Goal: Task Accomplishment & Management: Complete application form

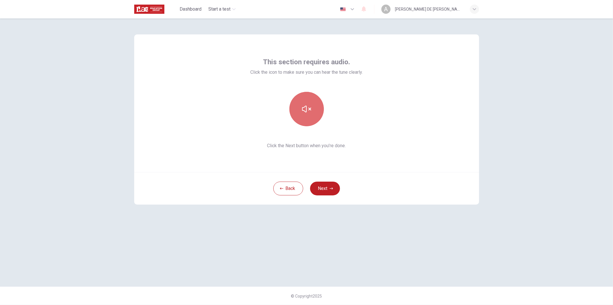
click at [309, 109] on icon "button" at bounding box center [306, 109] width 9 height 7
click at [306, 114] on button "button" at bounding box center [306, 109] width 34 height 34
click at [329, 191] on button "Next" at bounding box center [325, 189] width 30 height 14
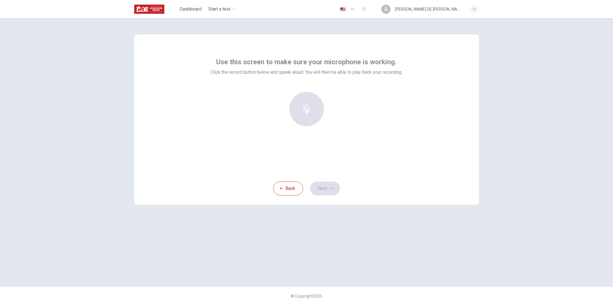
click at [309, 113] on div at bounding box center [307, 109] width 62 height 34
click at [310, 110] on div "Record" at bounding box center [306, 109] width 34 height 34
click at [308, 107] on icon "button" at bounding box center [306, 105] width 7 height 9
click at [334, 122] on icon "button" at bounding box center [333, 121] width 3 height 3
click at [279, 121] on icon "button" at bounding box center [279, 121] width 3 height 3
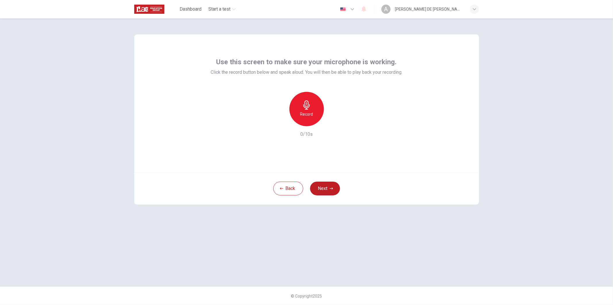
click at [304, 104] on icon "button" at bounding box center [306, 105] width 9 height 9
click at [309, 111] on h6 "Stop" at bounding box center [306, 114] width 9 height 7
click at [334, 120] on icon "button" at bounding box center [333, 122] width 6 height 6
click at [307, 107] on icon "button" at bounding box center [306, 105] width 9 height 9
click at [306, 111] on h6 "Stop" at bounding box center [306, 114] width 9 height 7
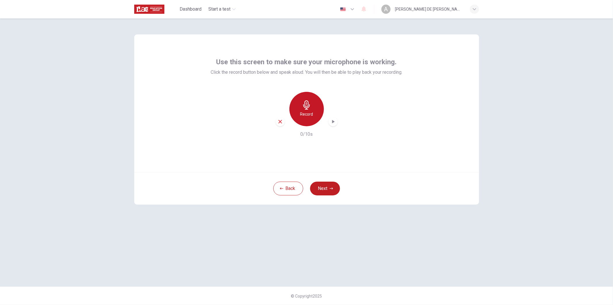
click at [309, 111] on h6 "Record" at bounding box center [306, 114] width 13 height 7
click at [307, 111] on h6 "Stop" at bounding box center [306, 114] width 9 height 7
click at [335, 121] on icon "button" at bounding box center [333, 122] width 6 height 6
drag, startPoint x: 279, startPoint y: 121, endPoint x: 286, endPoint y: 121, distance: 7.8
click at [278, 121] on icon "button" at bounding box center [280, 121] width 5 height 5
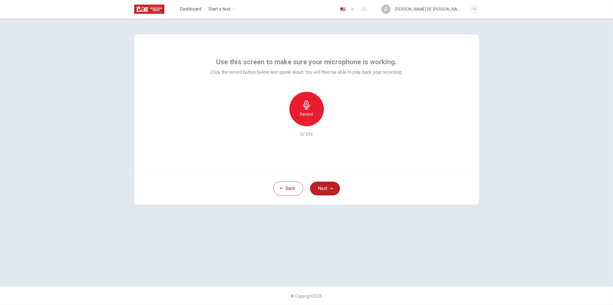
click at [308, 111] on h6 "Record" at bounding box center [306, 114] width 13 height 7
click at [306, 113] on h6 "Stop" at bounding box center [306, 114] width 9 height 7
click at [330, 122] on icon "button" at bounding box center [333, 122] width 6 height 6
click at [337, 186] on button "Next" at bounding box center [325, 189] width 30 height 14
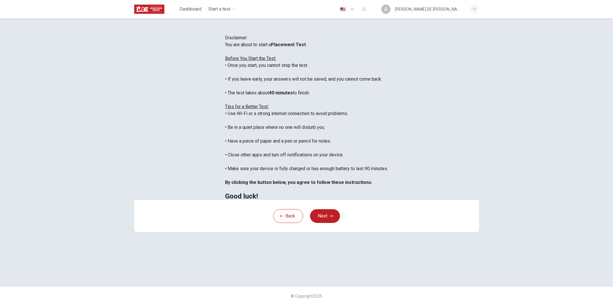
scroll to position [6, 0]
click at [332, 223] on button "Next" at bounding box center [325, 216] width 30 height 14
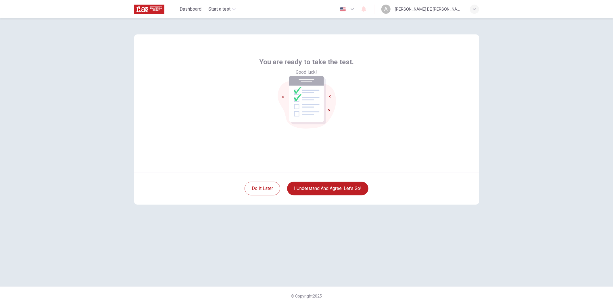
scroll to position [0, 0]
click at [317, 190] on button "I understand and agree. Let’s go!" at bounding box center [327, 189] width 81 height 14
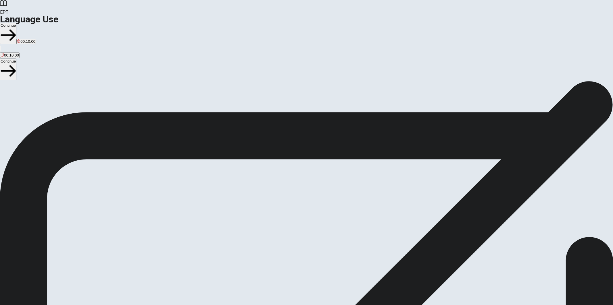
click at [141, 109] on span "You will answer 30 questions in total: • 15 grammar questions • 15 vocabulary q…" at bounding box center [70, 136] width 141 height 109
click at [16, 23] on button "Continue" at bounding box center [8, 34] width 16 height 22
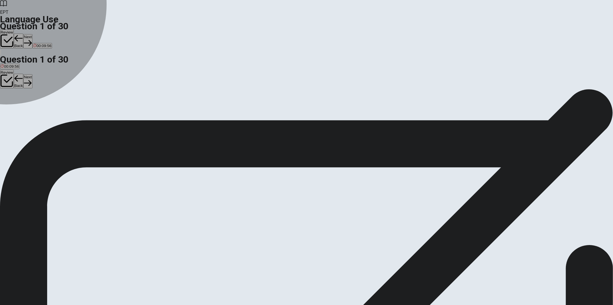
click at [18, 103] on div "A" at bounding box center [10, 105] width 18 height 4
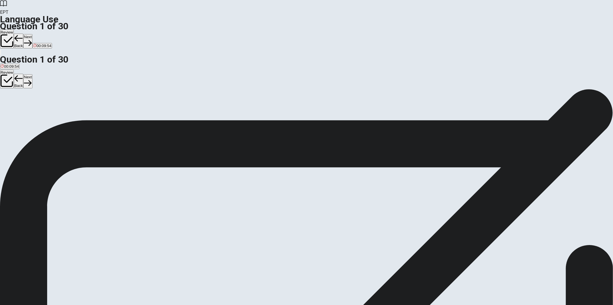
click at [36, 108] on div "B" at bounding box center [28, 105] width 16 height 4
click at [32, 34] on button "Next" at bounding box center [27, 41] width 9 height 14
drag, startPoint x: 259, startPoint y: 128, endPoint x: 260, endPoint y: 125, distance: 3.9
click at [24, 108] on div "C" at bounding box center [22, 105] width 6 height 4
click at [7, 103] on div "A" at bounding box center [4, 105] width 7 height 4
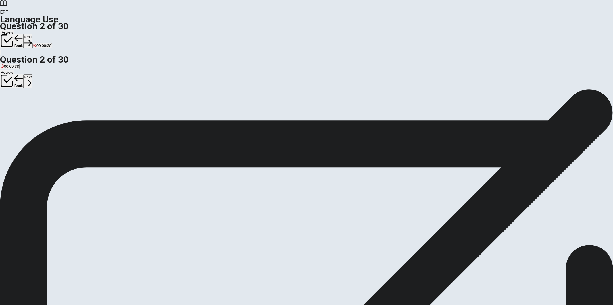
click at [24, 108] on div "C" at bounding box center [22, 105] width 6 height 4
drag, startPoint x: 308, startPoint y: 73, endPoint x: 260, endPoint y: 70, distance: 47.5
click at [49, 97] on span "____ he call you [DATE]?" at bounding box center [24, 99] width 49 height 5
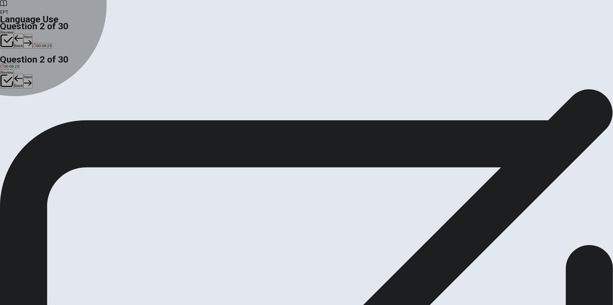
click at [7, 108] on span "Has" at bounding box center [4, 110] width 7 height 4
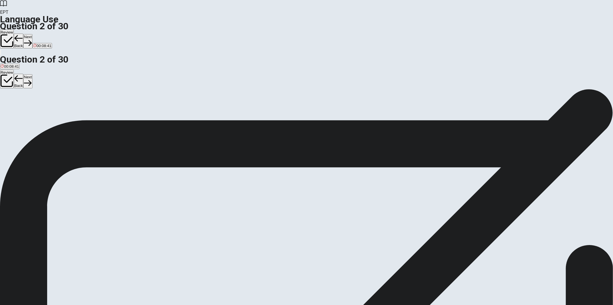
click at [25, 113] on button "C Did" at bounding box center [21, 108] width 7 height 10
click at [32, 34] on button "Next" at bounding box center [27, 41] width 9 height 14
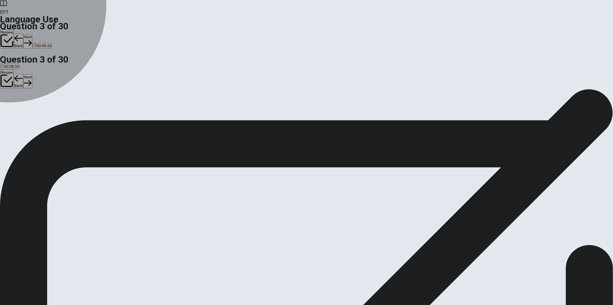
click at [44, 108] on div "B" at bounding box center [32, 105] width 23 height 4
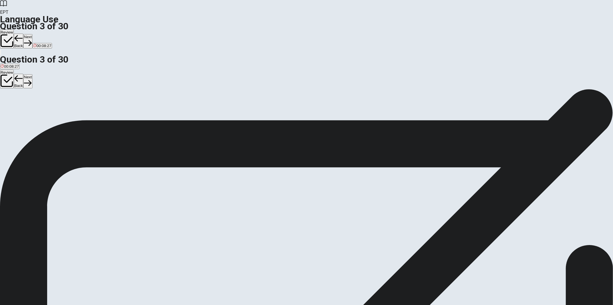
click at [32, 34] on button "Next" at bounding box center [27, 41] width 9 height 14
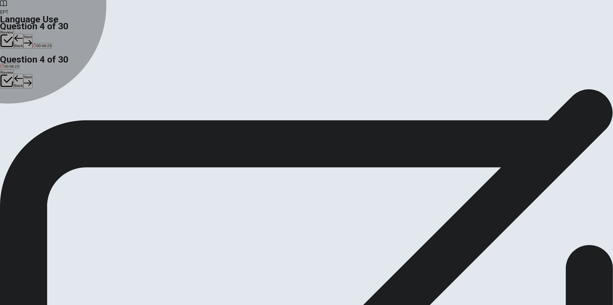
drag, startPoint x: 262, startPoint y: 91, endPoint x: 263, endPoint y: 88, distance: 4.1
click at [7, 103] on button "A put" at bounding box center [3, 108] width 7 height 10
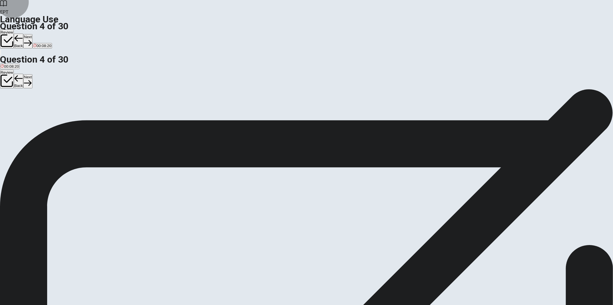
click at [32, 34] on button "Next" at bounding box center [27, 41] width 9 height 14
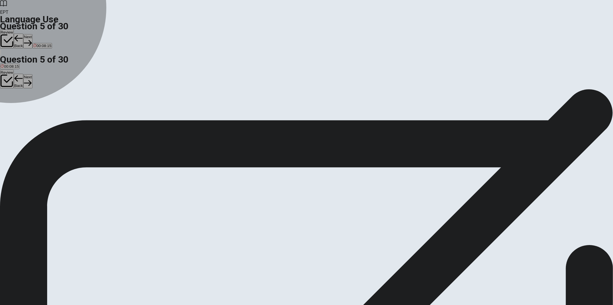
drag, startPoint x: 265, startPoint y: 113, endPoint x: 262, endPoint y: 110, distance: 3.7
click at [21, 108] on div "B" at bounding box center [16, 105] width 10 height 4
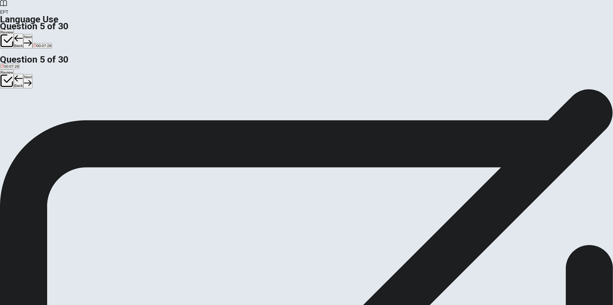
click at [29, 112] on span "won" at bounding box center [25, 110] width 7 height 4
click at [32, 34] on button "Next" at bounding box center [27, 41] width 9 height 14
click at [34, 108] on div "D" at bounding box center [31, 105] width 5 height 4
click at [23, 34] on button "Next" at bounding box center [18, 41] width 9 height 14
click at [17, 103] on button "A firefighter" at bounding box center [8, 108] width 17 height 10
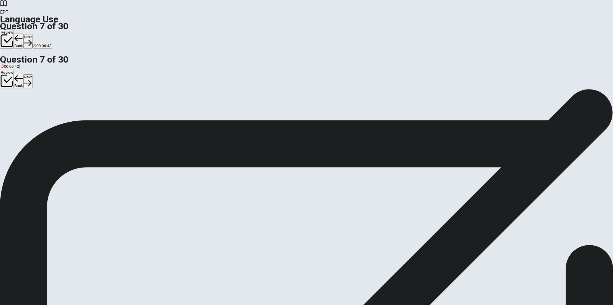
click at [32, 34] on button "Next" at bounding box center [27, 41] width 9 height 14
drag, startPoint x: 277, startPoint y: 113, endPoint x: 277, endPoint y: 118, distance: 4.6
click at [18, 113] on button "B quiet" at bounding box center [12, 108] width 9 height 10
click at [32, 34] on button "Next" at bounding box center [27, 41] width 9 height 14
click at [39, 112] on span "[PERSON_NAME]" at bounding box center [24, 110] width 32 height 4
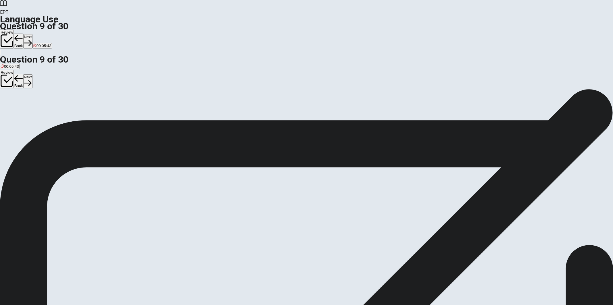
click at [62, 113] on button "D Bitter" at bounding box center [57, 108] width 10 height 10
click at [32, 34] on button "Next" at bounding box center [27, 41] width 9 height 14
click at [10, 103] on div "A" at bounding box center [5, 105] width 9 height 4
click at [32, 34] on button "Next" at bounding box center [27, 41] width 9 height 14
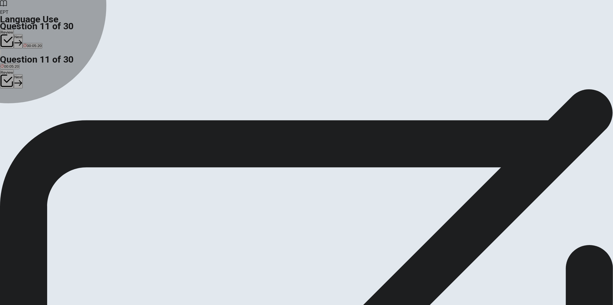
click at [33, 108] on div "B" at bounding box center [28, 105] width 9 height 4
click at [71, 113] on button "D had finished" at bounding box center [60, 108] width 22 height 10
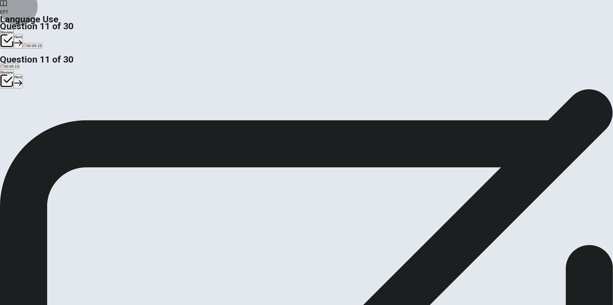
click at [22, 39] on icon "button" at bounding box center [18, 43] width 8 height 8
click at [15, 108] on span "watched" at bounding box center [8, 110] width 14 height 4
click at [32, 34] on button "Next" at bounding box center [27, 41] width 9 height 14
click at [43, 112] on span "will call" at bounding box center [37, 110] width 12 height 4
click at [32, 34] on button "Next" at bounding box center [27, 41] width 9 height 14
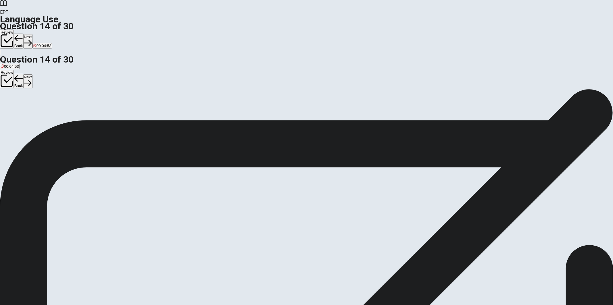
click at [86, 112] on span "completes" at bounding box center [78, 110] width 18 height 4
click at [67, 112] on span "had completed" at bounding box center [54, 110] width 25 height 4
click at [32, 34] on button "Next" at bounding box center [27, 41] width 9 height 14
click at [74, 108] on span "to ask someone to join or come to an event" at bounding box center [37, 110] width 73 height 4
click at [32, 34] on button "Next" at bounding box center [27, 41] width 9 height 14
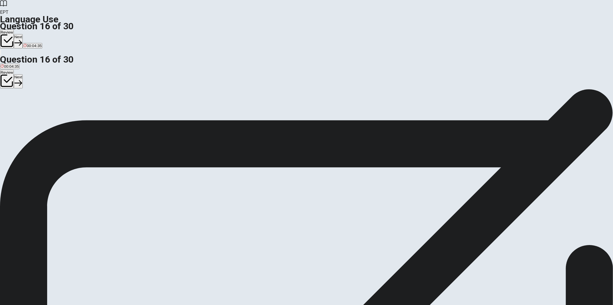
click at [41, 113] on button "D sad" at bounding box center [37, 108] width 7 height 10
click at [23, 34] on button "Next" at bounding box center [18, 41] width 9 height 14
click at [8, 108] on span "rude" at bounding box center [5, 110] width 8 height 4
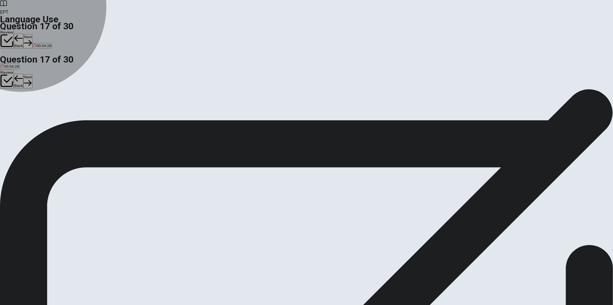
click at [32, 112] on span "honest" at bounding box center [26, 110] width 11 height 4
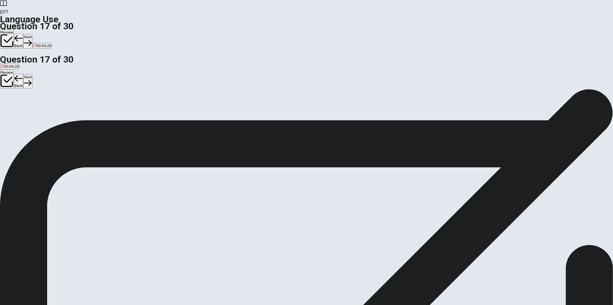
click at [32, 34] on button "Next" at bounding box center [27, 41] width 9 height 14
click at [37, 113] on button "D open" at bounding box center [32, 108] width 10 height 10
click at [32, 34] on button "Next" at bounding box center [27, 41] width 9 height 14
click at [37, 112] on span "intuition" at bounding box center [30, 110] width 13 height 4
click at [32, 34] on button "Next" at bounding box center [27, 41] width 9 height 14
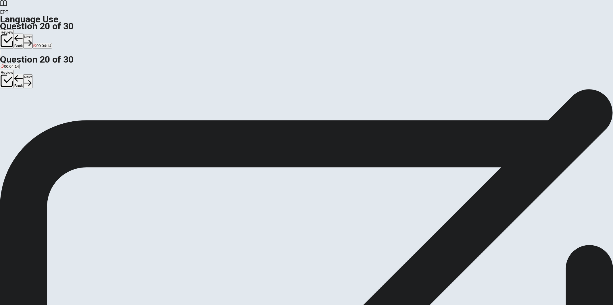
click at [5, 103] on div "A" at bounding box center [3, 105] width 5 height 4
click at [32, 34] on button "Next" at bounding box center [27, 41] width 9 height 14
click at [53, 113] on button "C are traveling" at bounding box center [41, 108] width 22 height 10
click at [23, 34] on button "Next" at bounding box center [18, 41] width 9 height 14
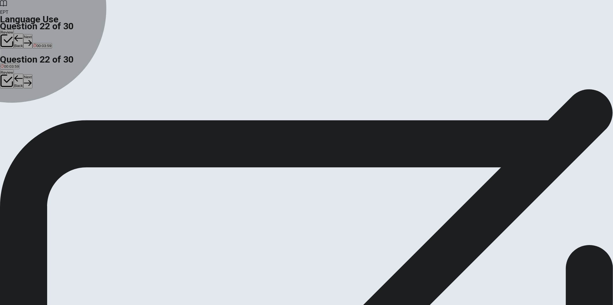
click at [15, 113] on button "B had" at bounding box center [10, 108] width 7 height 10
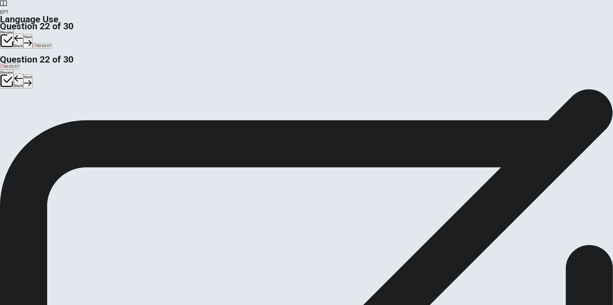
click at [32, 34] on button "Next" at bounding box center [27, 41] width 9 height 14
click at [14, 108] on div "B" at bounding box center [10, 105] width 8 height 4
click at [32, 39] on icon "button" at bounding box center [28, 43] width 8 height 8
click at [31, 108] on span "where did she live" at bounding box center [16, 110] width 31 height 4
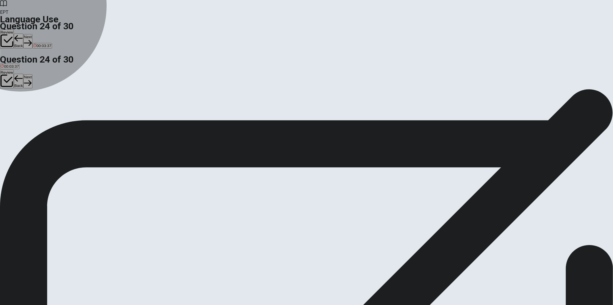
click at [59, 110] on span "where she lives" at bounding box center [45, 110] width 26 height 4
click at [91, 112] on span "where is she living" at bounding box center [75, 110] width 31 height 4
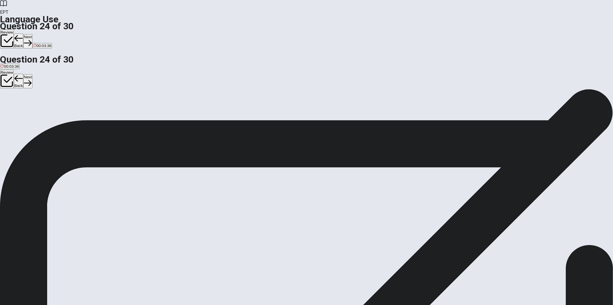
click at [126, 112] on span "where does she live" at bounding box center [109, 110] width 34 height 4
click at [32, 103] on button "A where did she live" at bounding box center [16, 108] width 32 height 10
click at [59, 110] on span "where she lives" at bounding box center [45, 110] width 26 height 4
click at [32, 34] on button "Next" at bounding box center [27, 41] width 9 height 14
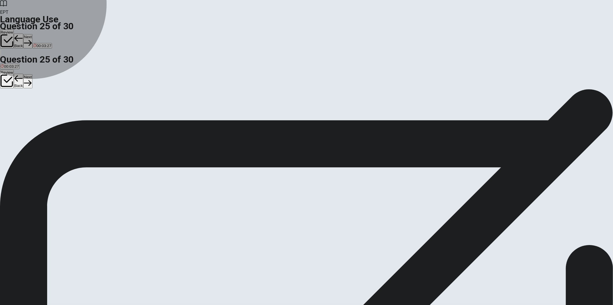
click at [179, 112] on span "to keep something for yourself" at bounding box center [153, 110] width 51 height 4
click at [60, 112] on span "to sell something" at bounding box center [46, 110] width 29 height 4
click at [31, 103] on button "A to lose something" at bounding box center [15, 108] width 31 height 10
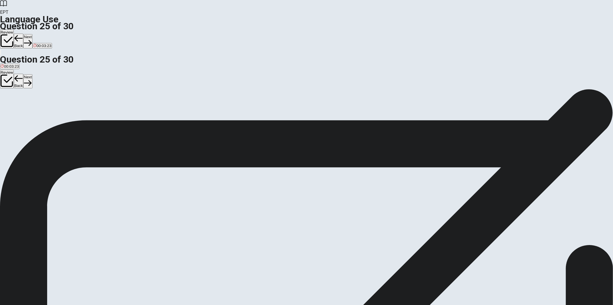
click at [127, 113] on button "C to take something to a person or place" at bounding box center [94, 108] width 66 height 10
click at [32, 34] on button "Next" at bounding box center [27, 41] width 9 height 14
click at [31, 112] on span "fascinating" at bounding box center [21, 110] width 18 height 4
click at [23, 34] on button "Next" at bounding box center [18, 41] width 9 height 14
click at [9, 108] on span "seen" at bounding box center [5, 110] width 8 height 4
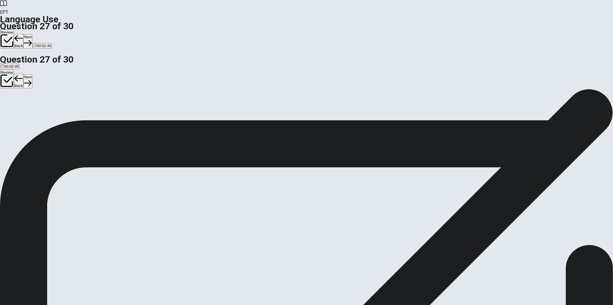
click at [32, 34] on button "Next" at bounding box center [27, 41] width 9 height 14
drag, startPoint x: 283, startPoint y: 150, endPoint x: 285, endPoint y: 144, distance: 6.5
click at [57, 112] on span "perfectly clean" at bounding box center [44, 110] width 25 height 4
click at [32, 34] on button "Next" at bounding box center [27, 41] width 9 height 14
click at [70, 112] on span "causes disagreement" at bounding box center [51, 110] width 36 height 4
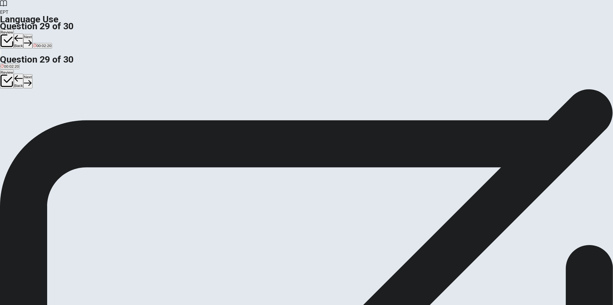
click at [32, 34] on button "Next" at bounding box center [27, 41] width 9 height 14
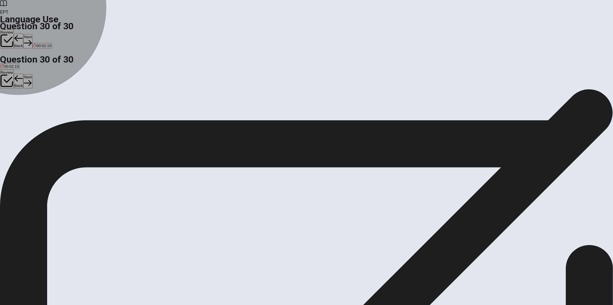
click at [47, 111] on span "reconsidered" at bounding box center [36, 110] width 22 height 4
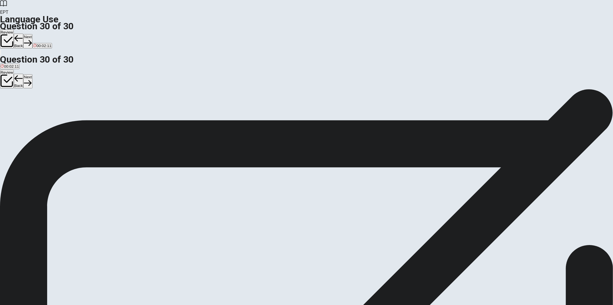
click at [68, 112] on span "reconsiders" at bounding box center [58, 110] width 20 height 4
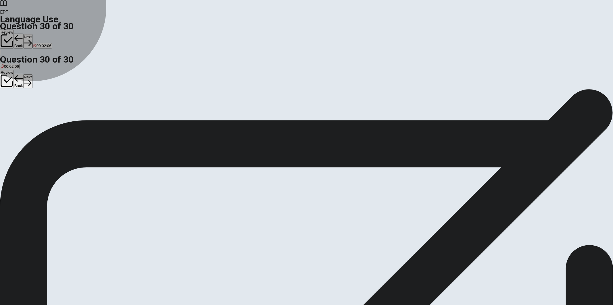
click at [24, 108] on span "reconsidering" at bounding box center [12, 110] width 23 height 4
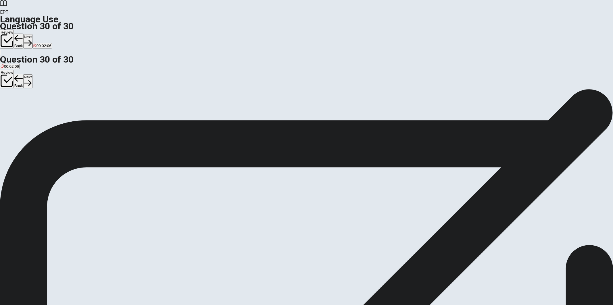
click at [68, 112] on span "reconsiders" at bounding box center [58, 110] width 20 height 4
click at [87, 112] on span "reconsider" at bounding box center [78, 110] width 18 height 4
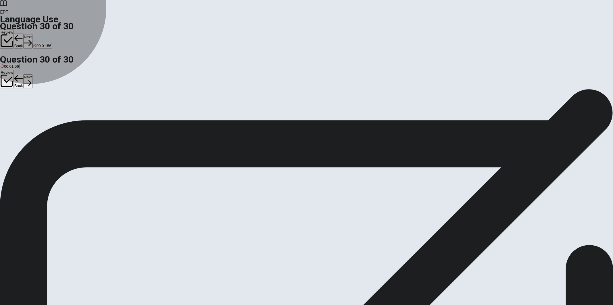
click at [68, 112] on span "reconsiders" at bounding box center [58, 110] width 20 height 4
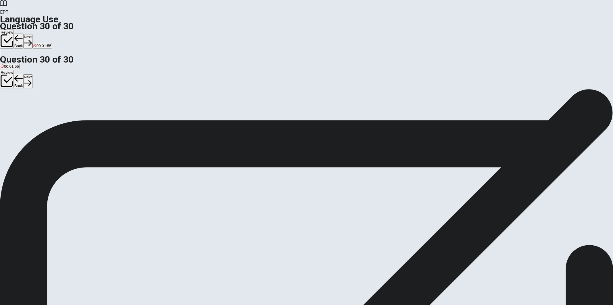
click at [32, 34] on button "Next" at bounding box center [27, 41] width 9 height 14
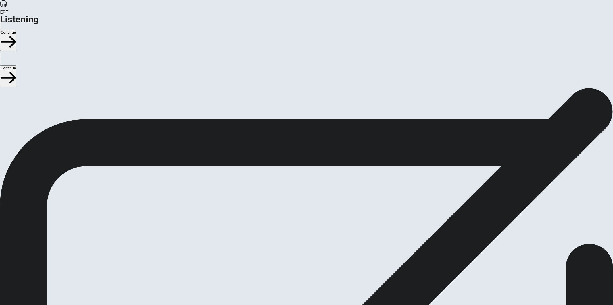
click at [16, 30] on button "Continue" at bounding box center [8, 41] width 16 height 22
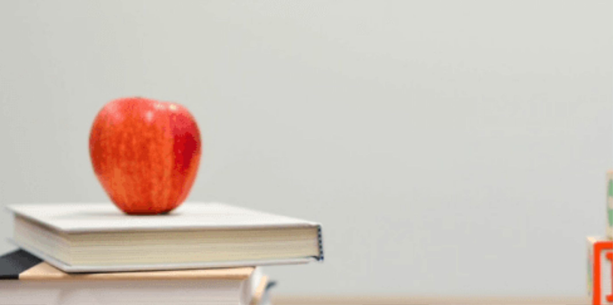
drag, startPoint x: 285, startPoint y: 59, endPoint x: 374, endPoint y: 60, distance: 89.4
click at [85, 102] on span "5. What does the woman offer to the man?" at bounding box center [42, 104] width 85 height 5
click at [97, 210] on span "He’s uncertain" at bounding box center [84, 212] width 24 height 4
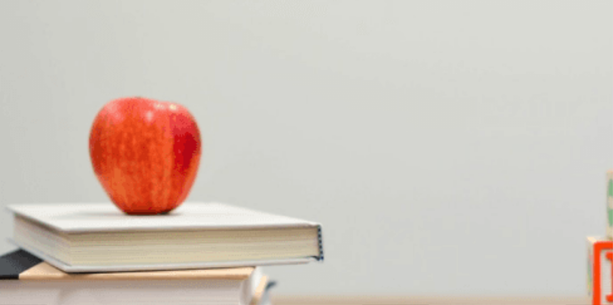
scroll to position [409, 0]
click at [105, 186] on span "Layout changes and a color scheme update" at bounding box center [67, 188] width 74 height 4
click at [50, 138] on span "The client" at bounding box center [41, 140] width 17 height 4
click at [79, 138] on span "The design team" at bounding box center [65, 140] width 28 height 4
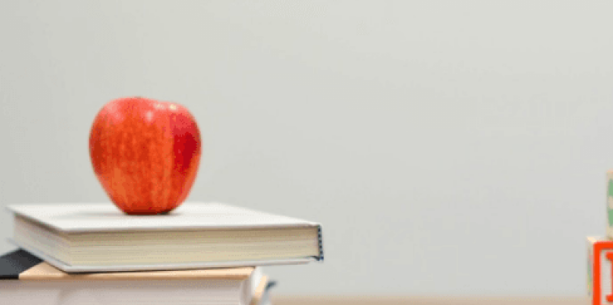
scroll to position [0, 0]
click at [66, 113] on span "Additional resources" at bounding box center [48, 115] width 35 height 4
click at [121, 162] on span "Due to the client’s many small requests" at bounding box center [87, 164] width 67 height 4
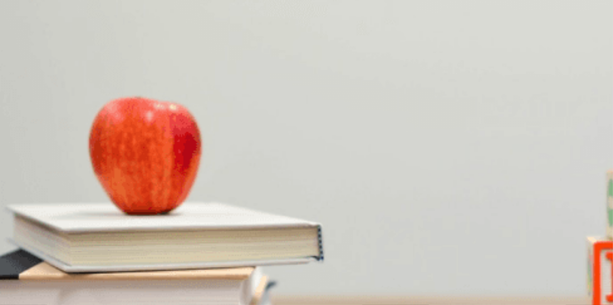
click at [39, 210] on span "He’s facing challenges" at bounding box center [20, 212] width 38 height 4
click at [16, 30] on button "Continue" at bounding box center [8, 41] width 16 height 22
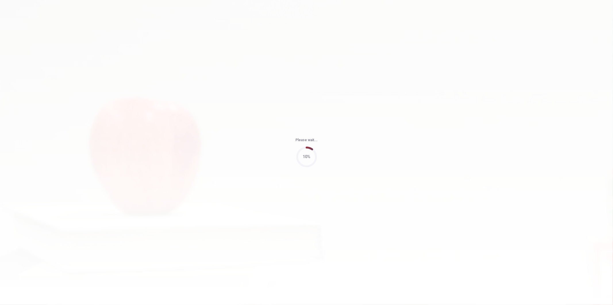
type input "85"
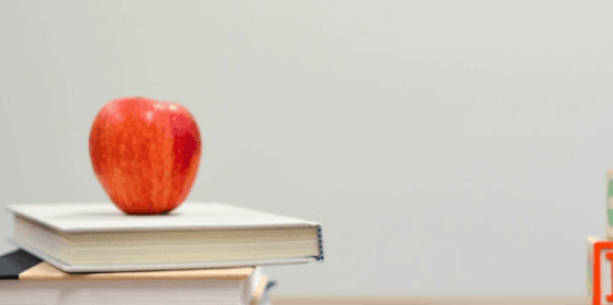
drag, startPoint x: 303, startPoint y: 63, endPoint x: 380, endPoint y: 61, distance: 76.7
click at [380, 95] on div "Question 6 What part of the venue setup is still incomplete? A The sound system…" at bounding box center [306, 107] width 613 height 24
click at [43, 210] on span "Problems with the venue" at bounding box center [22, 212] width 42 height 4
click at [109, 162] on span "Review the sound system" at bounding box center [87, 164] width 44 height 4
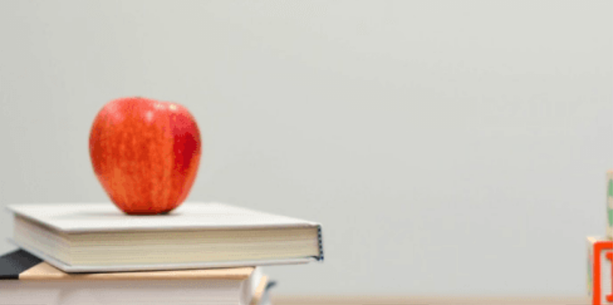
click at [26, 162] on span "Call the caterer" at bounding box center [14, 164] width 26 height 4
click at [31, 186] on span "Including desserts" at bounding box center [16, 188] width 31 height 4
click at [177, 181] on button "D Adding more vegan options" at bounding box center [153, 186] width 48 height 10
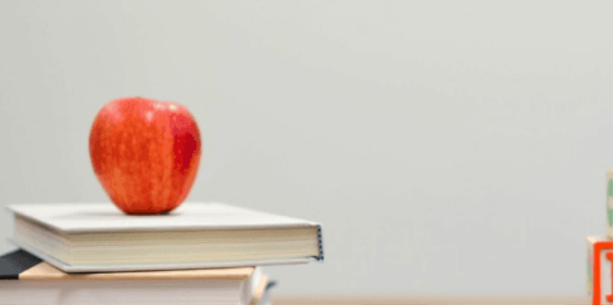
click at [155, 210] on span "The caterer’s lack of resources" at bounding box center [129, 212] width 52 height 4
click at [147, 138] on span "Speaking to the sponsor" at bounding box center [126, 140] width 41 height 4
click at [196, 142] on span "Coordinating with the venue" at bounding box center [172, 140] width 47 height 4
click at [338, 143] on div "Question 7 What does the man offer to handle? A Revising the seating arrangemen…" at bounding box center [306, 131] width 613 height 24
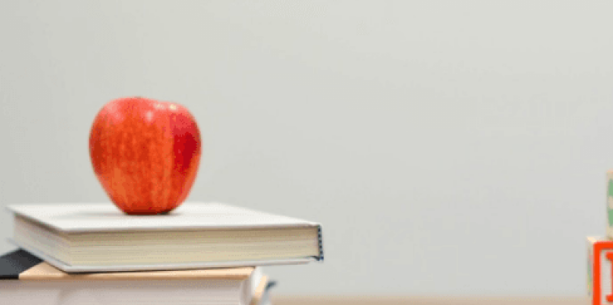
scroll to position [0, 0]
click at [107, 118] on span "Decorations" at bounding box center [96, 115] width 20 height 4
click at [203, 222] on div at bounding box center [306, 222] width 613 height 0
click at [32, 113] on span "The sound system" at bounding box center [16, 115] width 31 height 4
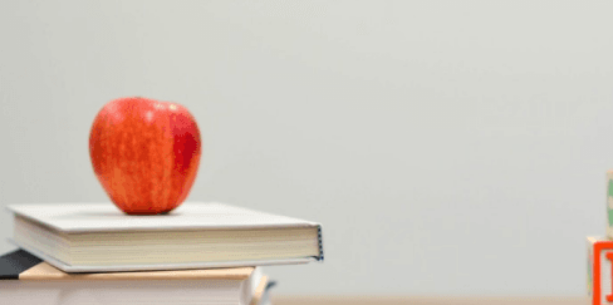
click at [101, 210] on span "The sponsor’s requested changes" at bounding box center [73, 212] width 58 height 4
click at [155, 205] on button "C The caterer’s lack of resources" at bounding box center [128, 210] width 53 height 10
click at [101, 210] on span "The sponsor’s requested changes" at bounding box center [73, 212] width 58 height 4
drag, startPoint x: 320, startPoint y: 133, endPoint x: 326, endPoint y: 136, distance: 7.1
click at [43, 210] on span "Problems with the venue" at bounding box center [22, 212] width 42 height 4
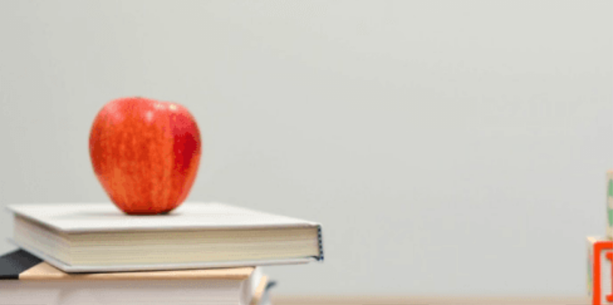
click at [101, 210] on span "The sponsor’s requested changes" at bounding box center [73, 212] width 58 height 4
click at [43, 210] on span "Problems with the venue" at bounding box center [22, 212] width 42 height 4
click at [101, 210] on span "The sponsor’s requested changes" at bounding box center [73, 212] width 58 height 4
click at [16, 30] on button "Continue" at bounding box center [8, 41] width 16 height 22
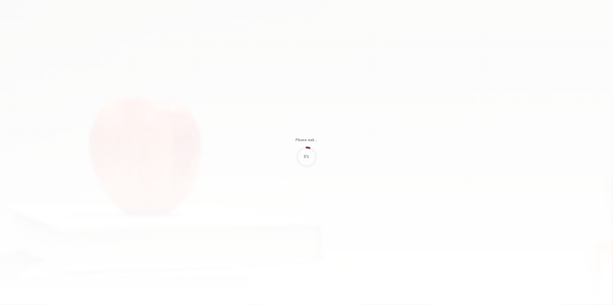
type input "98"
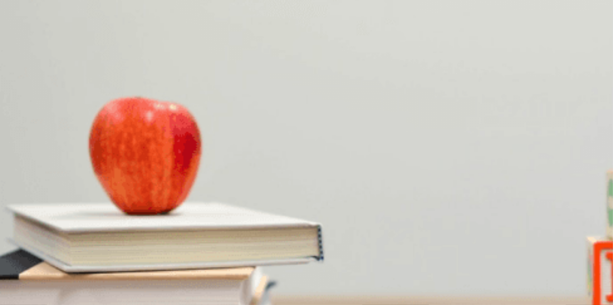
drag, startPoint x: 287, startPoint y: 61, endPoint x: 357, endPoint y: 62, distance: 69.2
click at [122, 102] on span "What feedback did the tech team give about the demo units?" at bounding box center [61, 104] width 122 height 5
drag, startPoint x: 298, startPoint y: 81, endPoint x: 325, endPoint y: 84, distance: 27.7
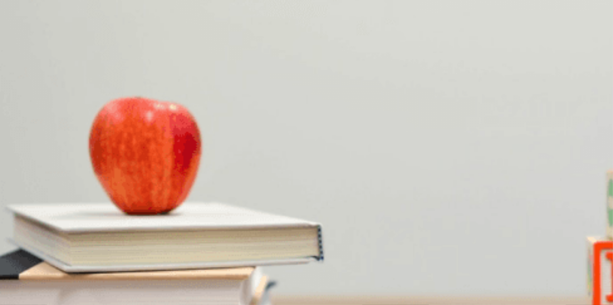
click at [325, 119] on div "Question 12 When do they plan to finalize the remaining details? A By the end o…" at bounding box center [306, 131] width 613 height 24
click at [103, 126] on span "When do they plan to finalize the remaining details?" at bounding box center [51, 128] width 103 height 5
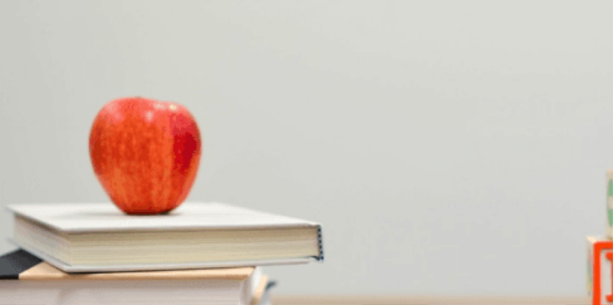
drag, startPoint x: 391, startPoint y: 81, endPoint x: 317, endPoint y: 78, distance: 74.2
click at [103, 126] on span "When do they plan to finalize the remaining details?" at bounding box center [51, 128] width 103 height 5
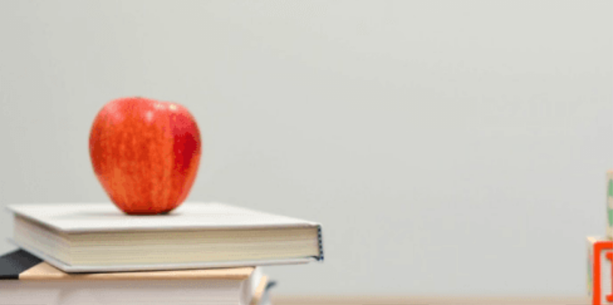
click at [118, 210] on span "The guest list" at bounding box center [107, 212] width 23 height 4
click at [104, 162] on span "Preparing a pre-recorded demonstration" at bounding box center [70, 164] width 68 height 4
click at [142, 186] on span "More product visuals" at bounding box center [123, 188] width 35 height 4
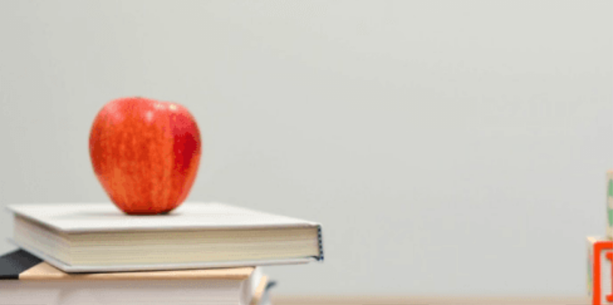
scroll to position [191, 0]
click at [87, 138] on span "[DATE]" at bounding box center [81, 140] width 12 height 4
click at [55, 133] on button "B [DATE]" at bounding box center [48, 138] width 13 height 10
click at [159, 118] on span "The feedback was excellent" at bounding box center [135, 115] width 47 height 4
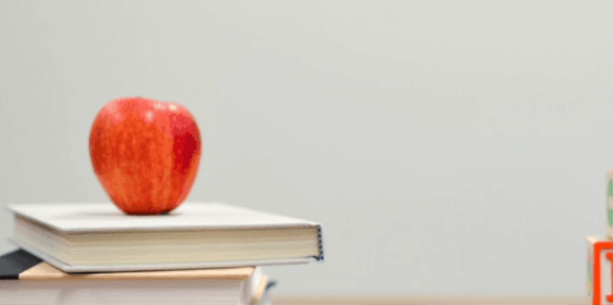
scroll to position [415, 0]
click at [105, 186] on span "A Q&A session" at bounding box center [92, 188] width 25 height 4
click at [16, 30] on button "Continue" at bounding box center [8, 41] width 16 height 22
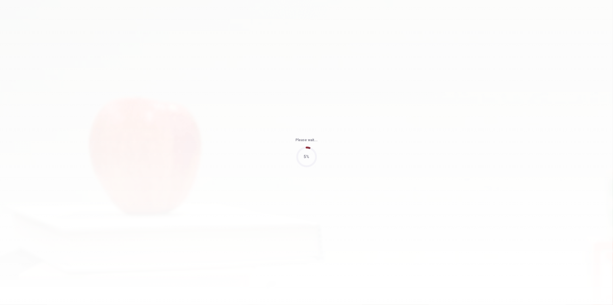
type input "70"
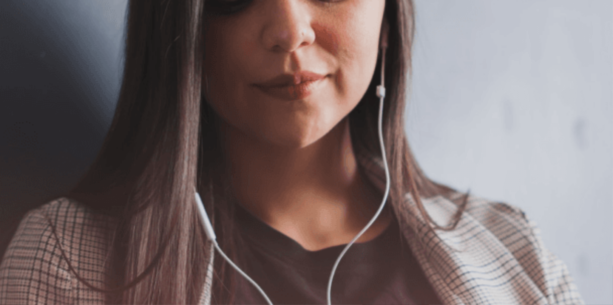
scroll to position [0, 0]
click at [16, 30] on button "Continue" at bounding box center [8, 41] width 16 height 22
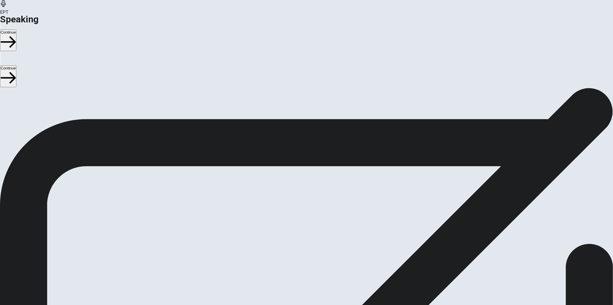
click at [317, 223] on icon at bounding box center [306, 233] width 20 height 20
click at [315, 183] on div at bounding box center [306, 192] width 17 height 19
click at [299, 203] on button "Record Again" at bounding box center [298, 205] width 1 height 5
click at [298, 207] on icon "Record Again" at bounding box center [298, 207] width 0 height 0
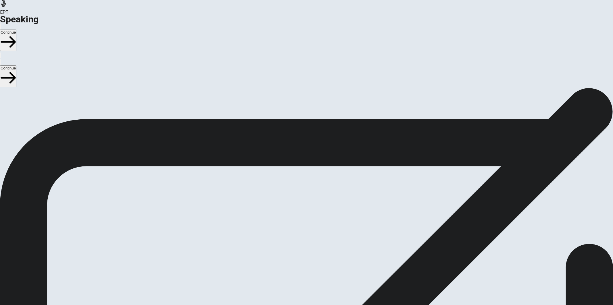
click at [16, 30] on button "Continue" at bounding box center [8, 41] width 16 height 22
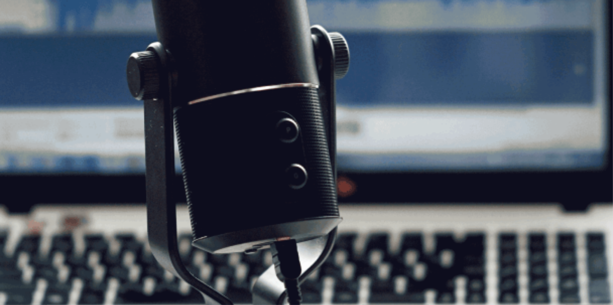
click at [16, 30] on button "Continue" at bounding box center [8, 41] width 16 height 22
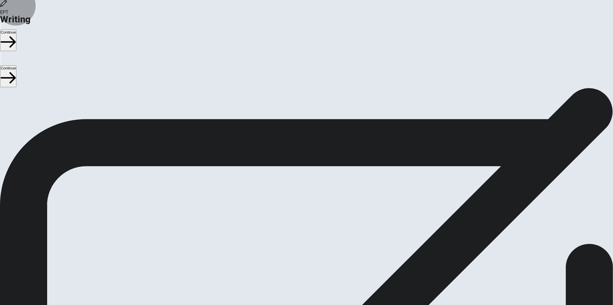
click at [16, 30] on button "Continue" at bounding box center [8, 41] width 16 height 22
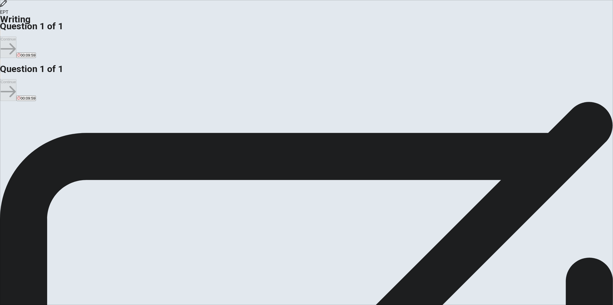
click at [197, 233] on div "Question Write about an exciting event you participated in and how it impacted …" at bounding box center [306, 236] width 613 height 7
type textarea "The event that most impact me the most was the career event at [GEOGRAPHIC_DATA…"
click at [16, 36] on button "Continue" at bounding box center [8, 47] width 16 height 22
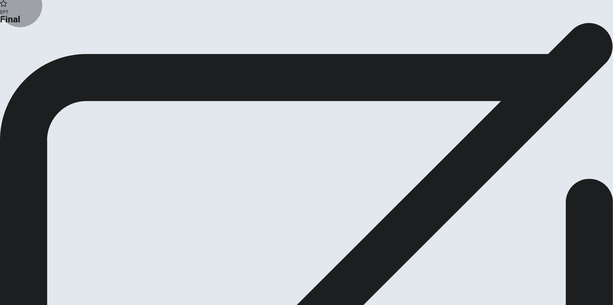
click at [23, 51] on button "Continue" at bounding box center [11, 47] width 23 height 8
